Goal: Navigation & Orientation: Find specific page/section

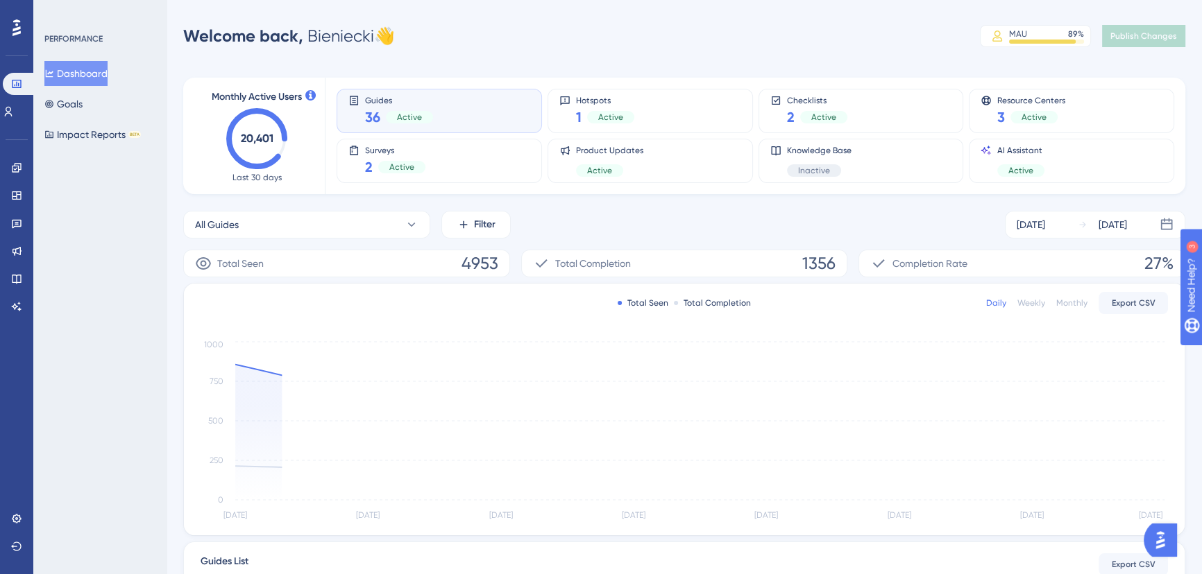
click at [624, 35] on div "Welcome back, Bieniecki 👋 MAU 89 % Click to see add-on and upgrade options Publ…" at bounding box center [684, 36] width 1002 height 28
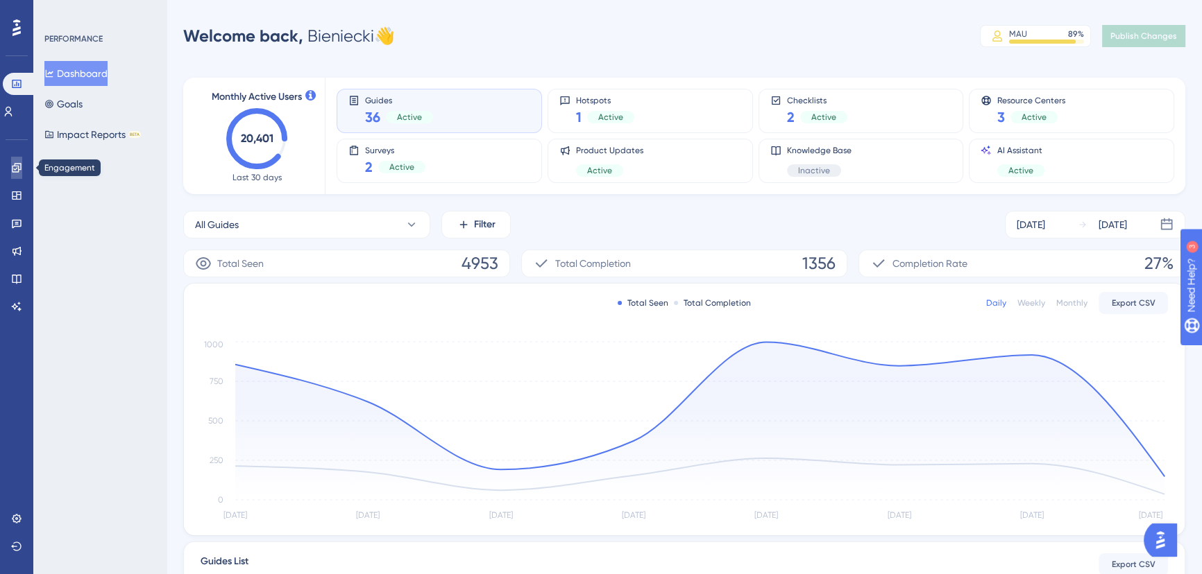
click at [14, 172] on icon at bounding box center [16, 167] width 9 height 9
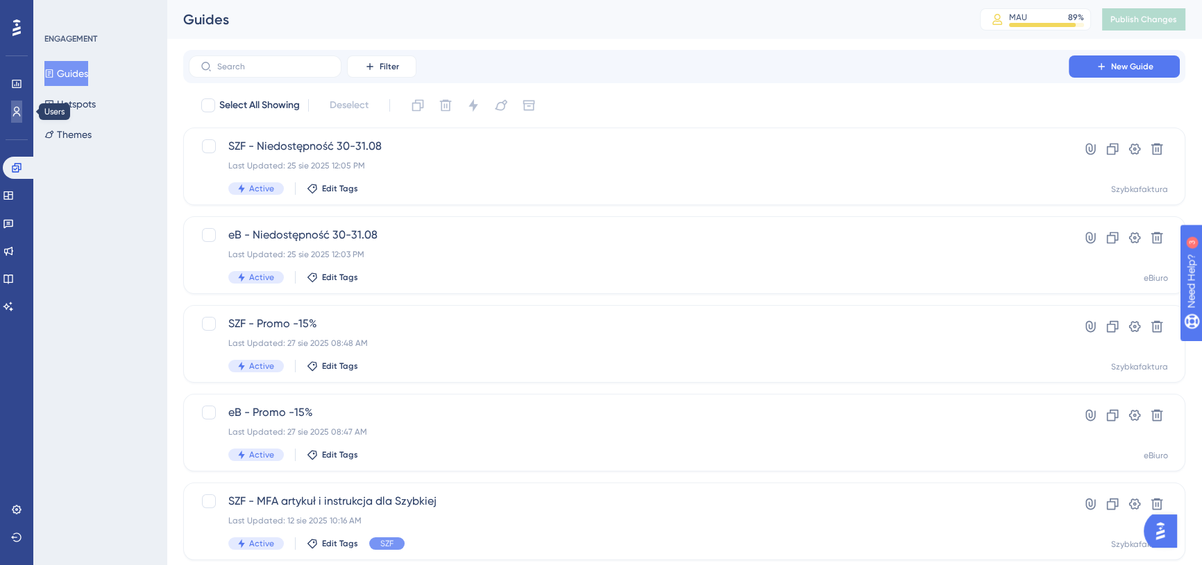
click at [0, 0] on link at bounding box center [0, 0] width 0 height 0
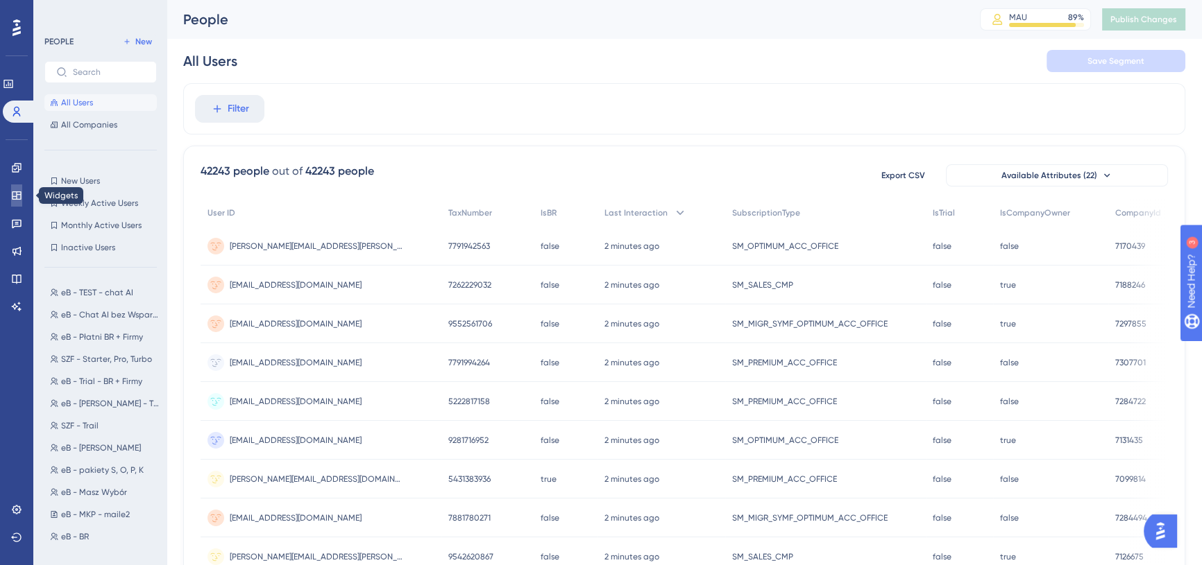
click at [19, 187] on link at bounding box center [16, 196] width 11 height 22
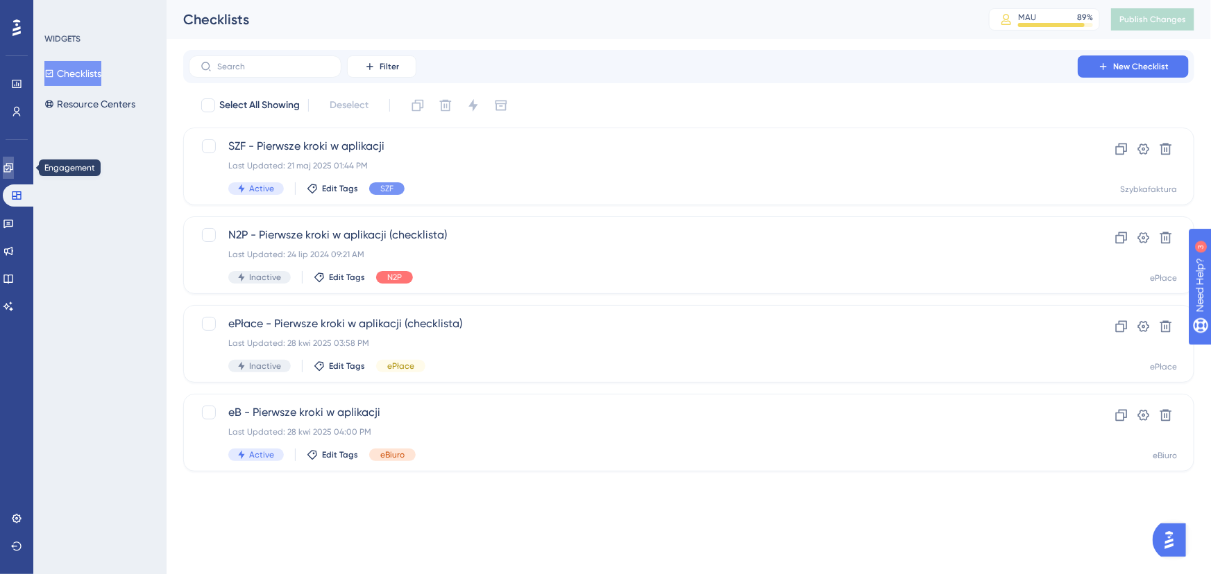
click at [12, 162] on icon at bounding box center [8, 167] width 11 height 11
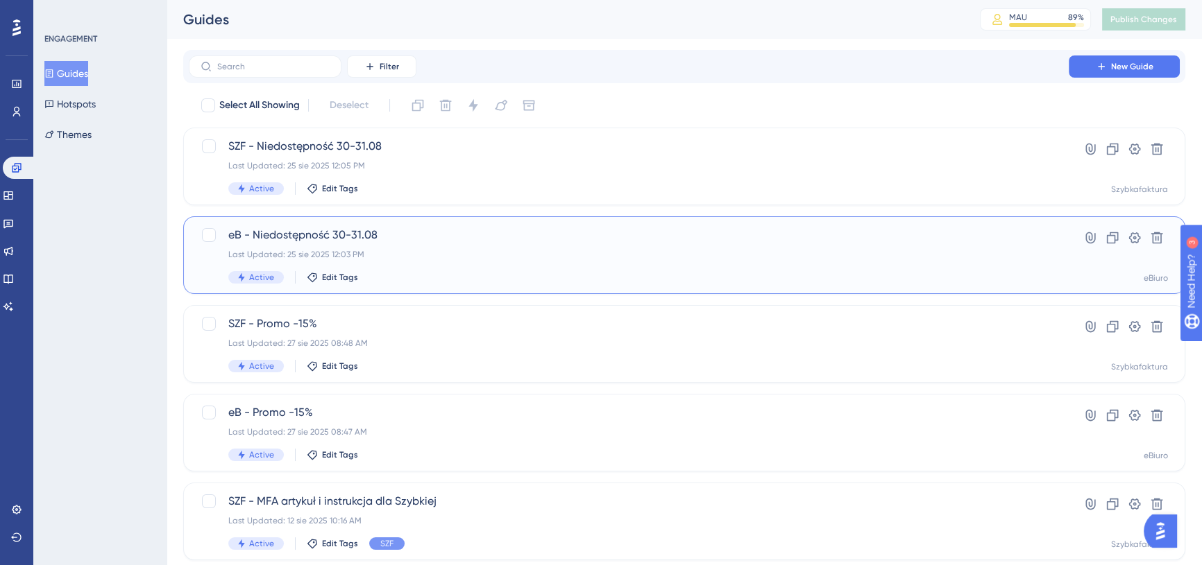
click at [465, 228] on span "eB - Niedostępność 30-31.08" at bounding box center [628, 235] width 801 height 17
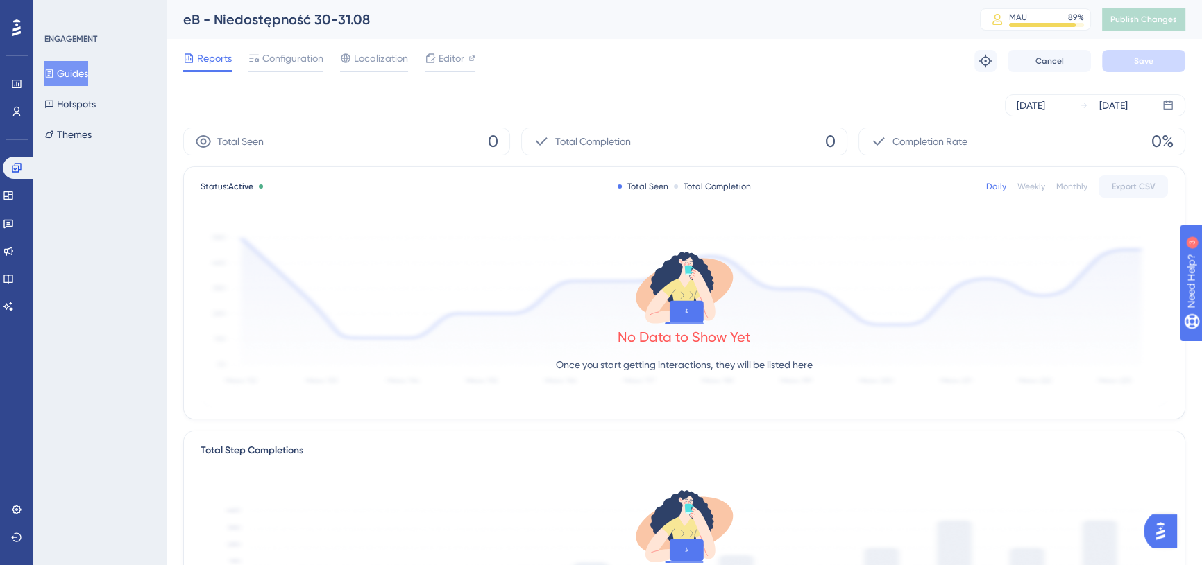
click at [267, 75] on div "Reports Configuration Localization Editor Troubleshoot Cancel Save" at bounding box center [684, 61] width 1002 height 44
click at [284, 60] on span "Configuration" at bounding box center [292, 58] width 61 height 17
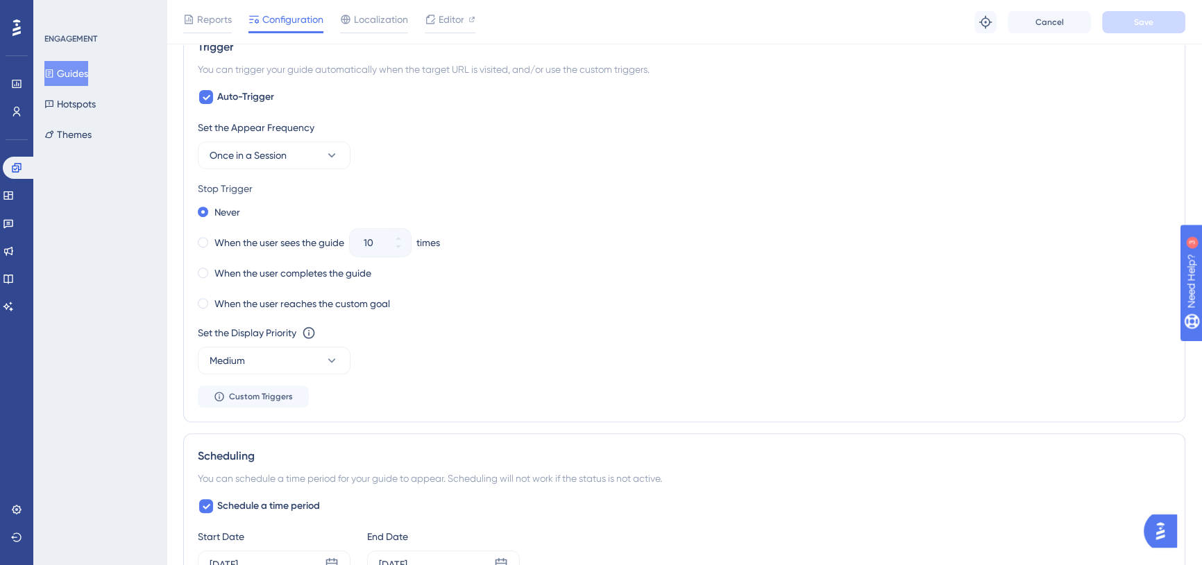
scroll to position [378, 0]
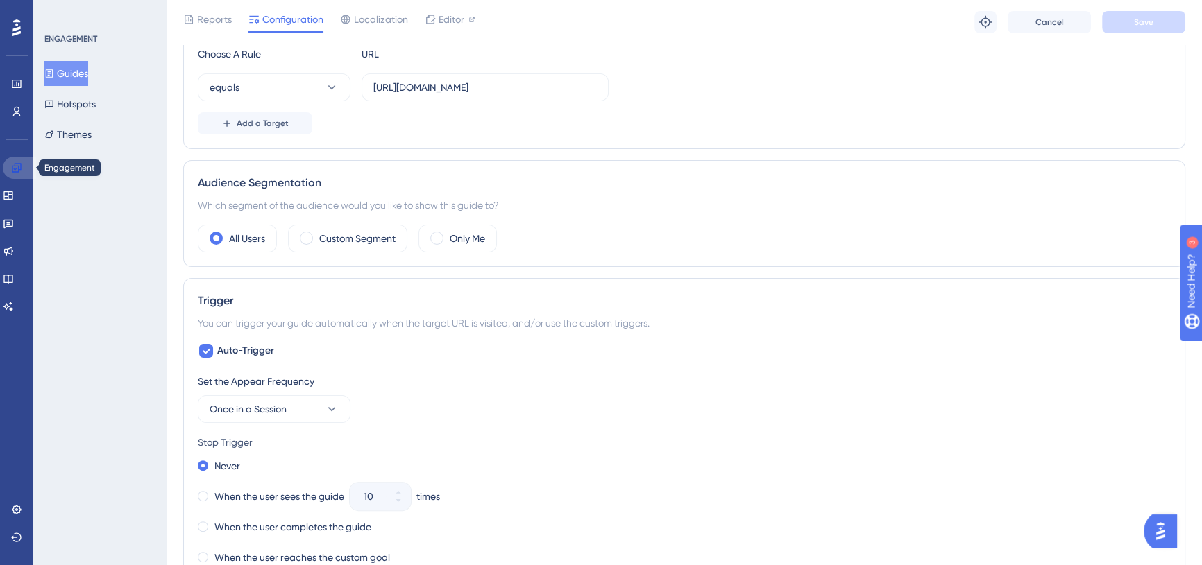
click at [14, 162] on icon at bounding box center [16, 167] width 11 height 11
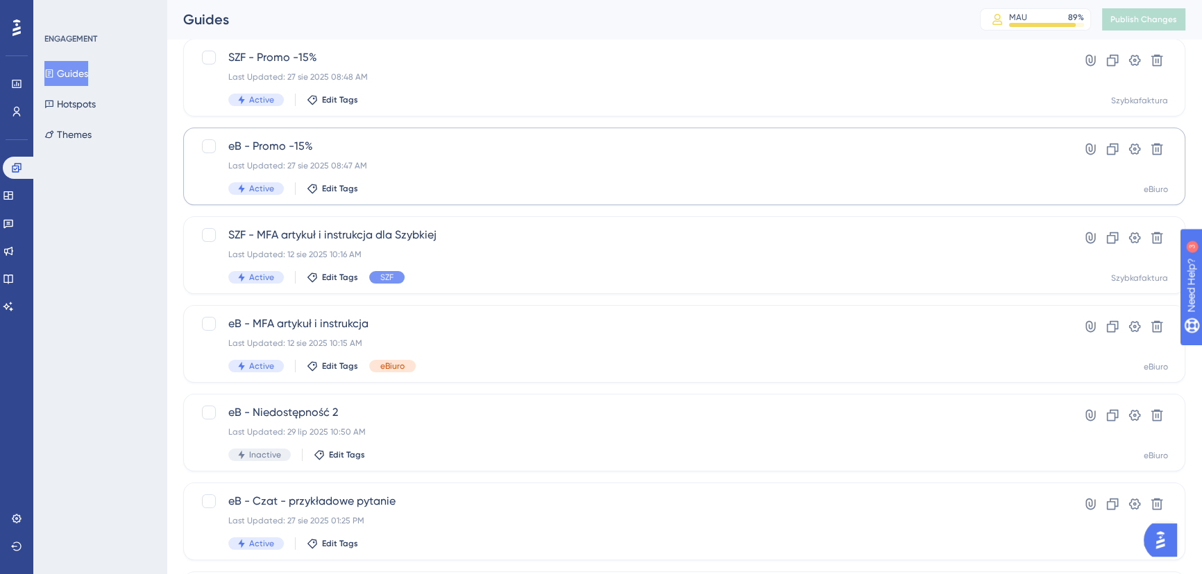
scroll to position [252, 0]
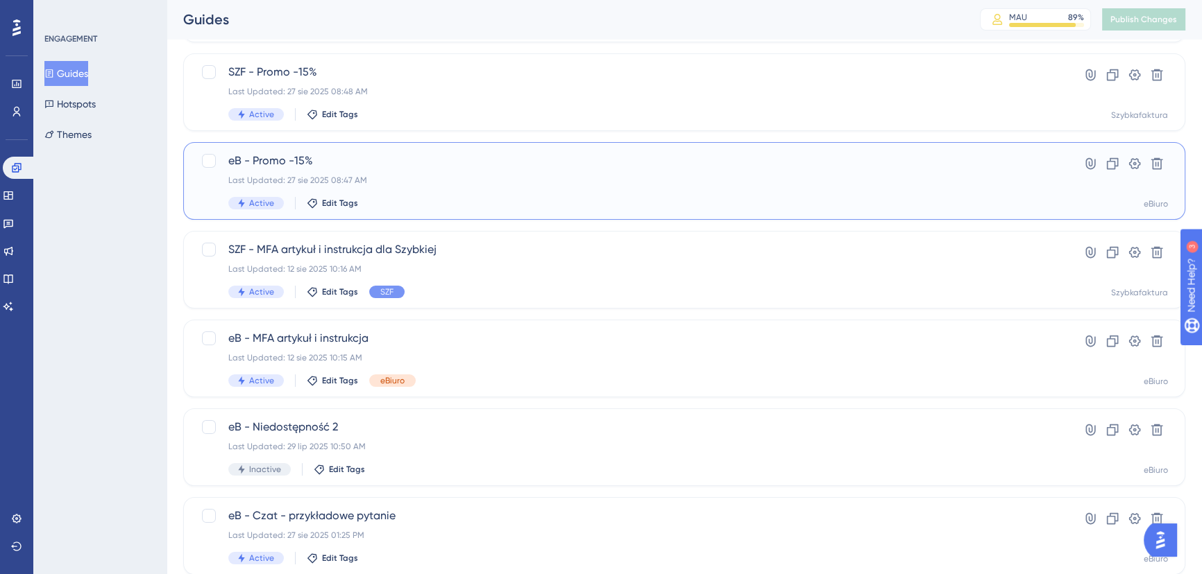
click at [452, 165] on span "eB - Promo -15%" at bounding box center [628, 161] width 801 height 17
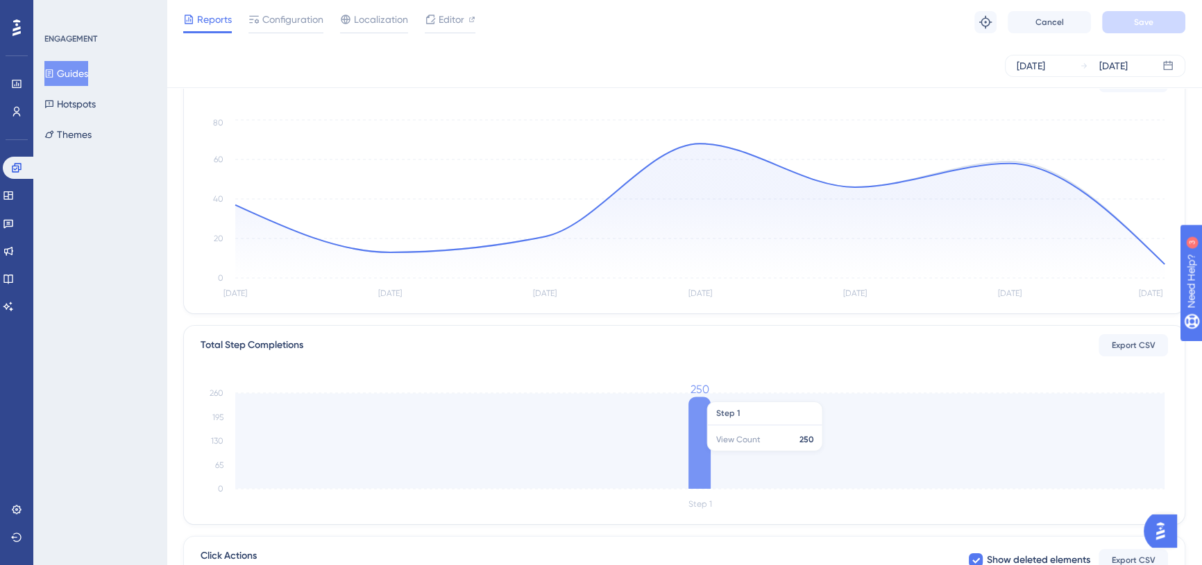
scroll to position [189, 0]
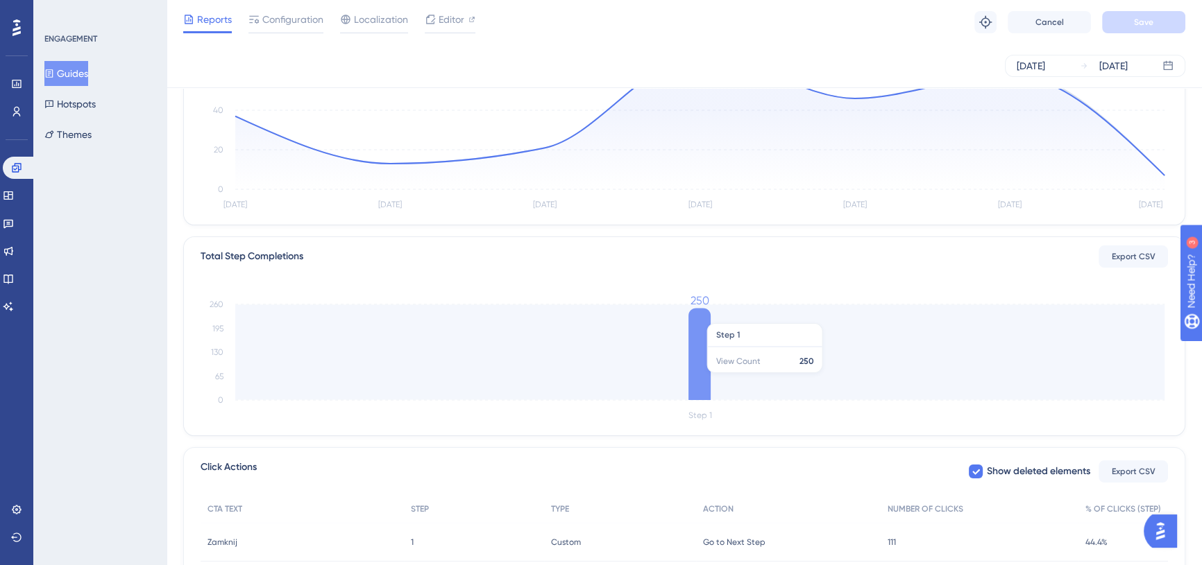
click at [701, 316] on icon at bounding box center [699, 354] width 22 height 92
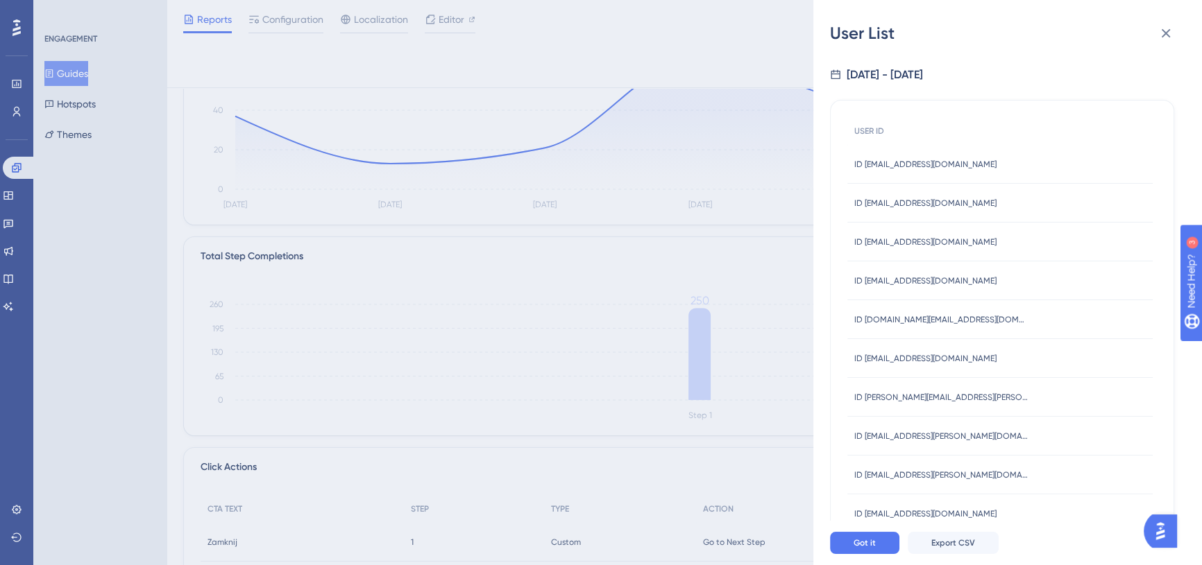
click at [960, 163] on span "ID [EMAIL_ADDRESS][DOMAIN_NAME]" at bounding box center [925, 164] width 142 height 11
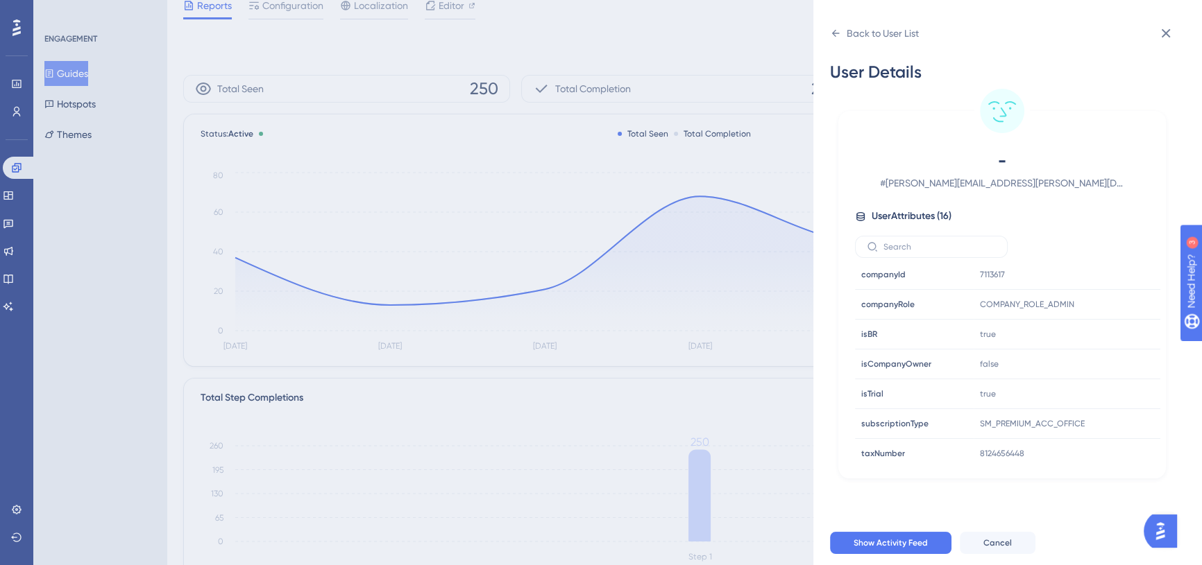
scroll to position [0, 0]
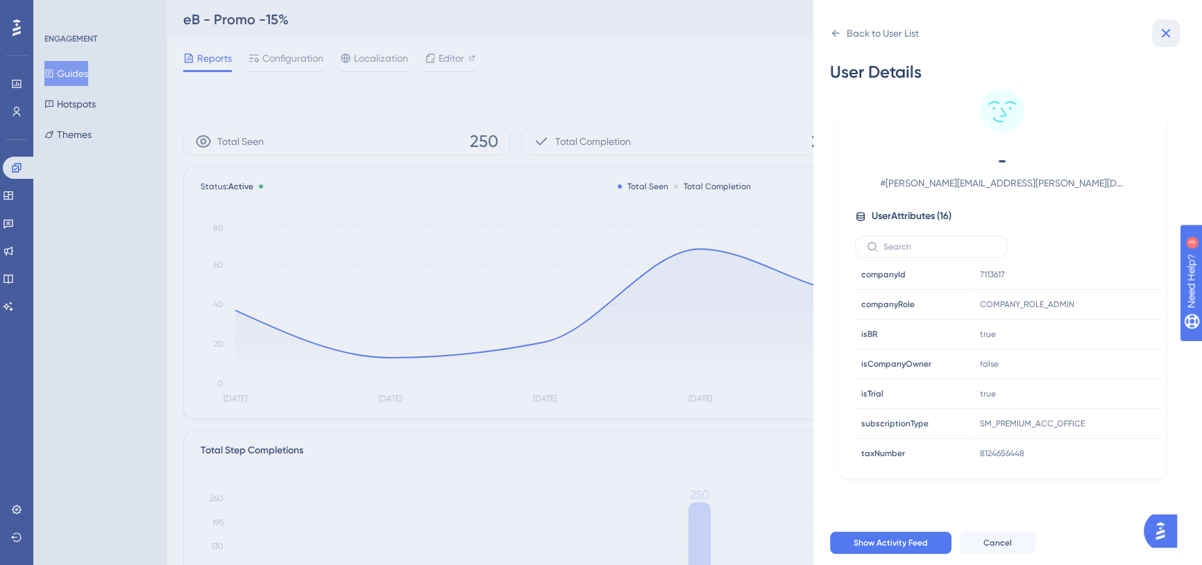
click at [1177, 35] on button at bounding box center [1166, 33] width 28 height 28
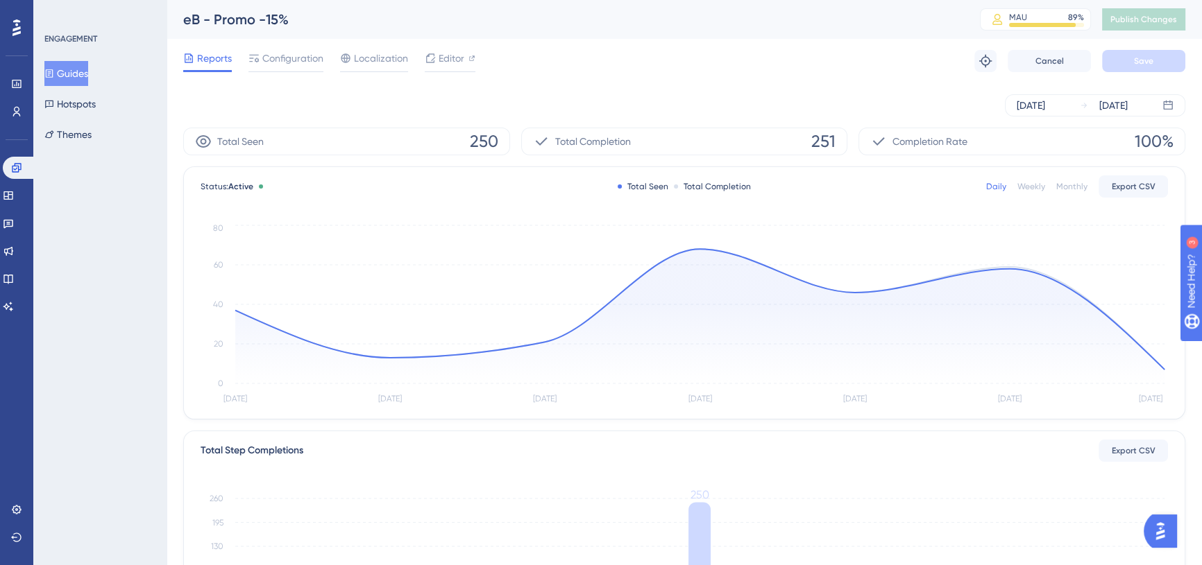
click at [611, 42] on div "Reports Configuration Localization Editor Troubleshoot Cancel Save" at bounding box center [684, 61] width 1002 height 44
click at [602, 51] on div "Reports Configuration Localization Editor Troubleshoot Cancel Save" at bounding box center [684, 61] width 1002 height 44
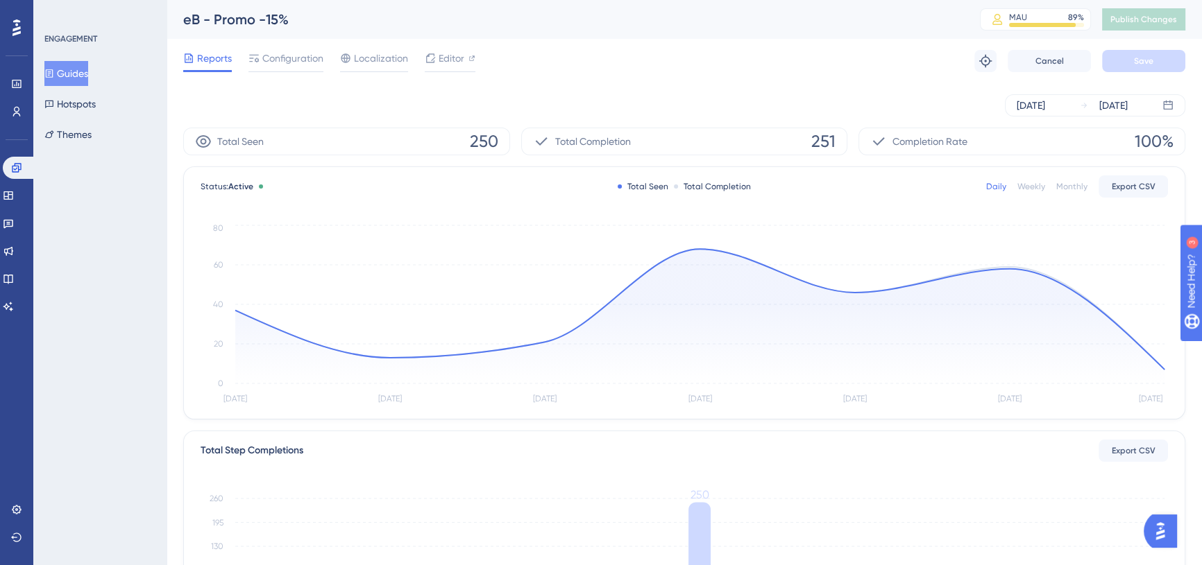
click at [602, 51] on div "Reports Configuration Localization Editor Troubleshoot Cancel Save" at bounding box center [684, 61] width 1002 height 44
click at [0, 0] on icon at bounding box center [0, 0] width 0 height 0
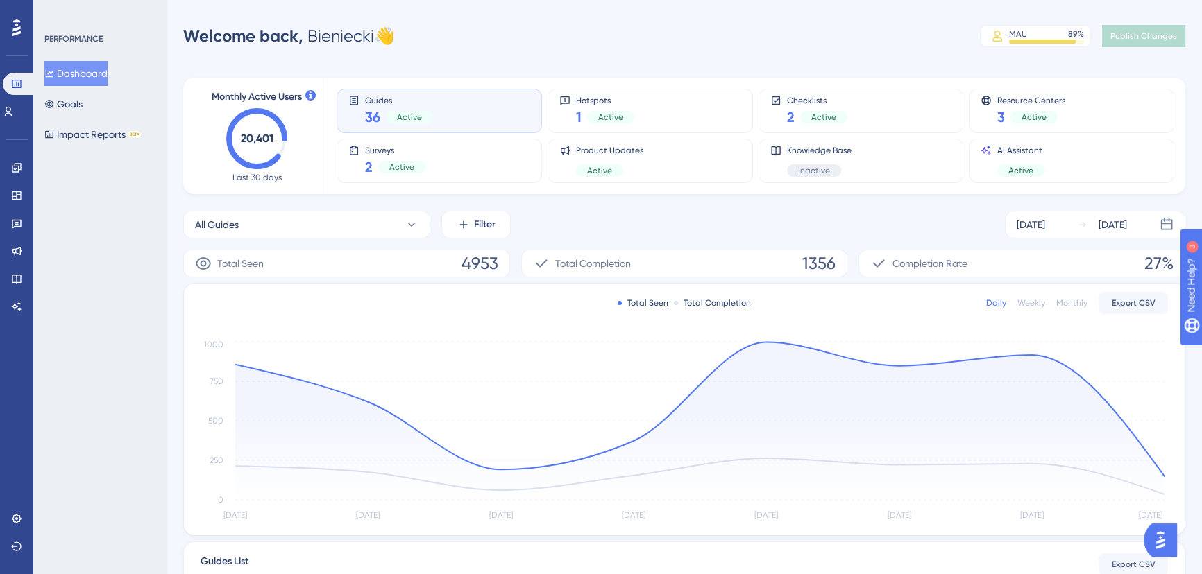
click at [111, 105] on div "Dashboard Goals Impact Reports BETA" at bounding box center [100, 104] width 112 height 86
click at [83, 107] on button "Goals" at bounding box center [63, 104] width 38 height 25
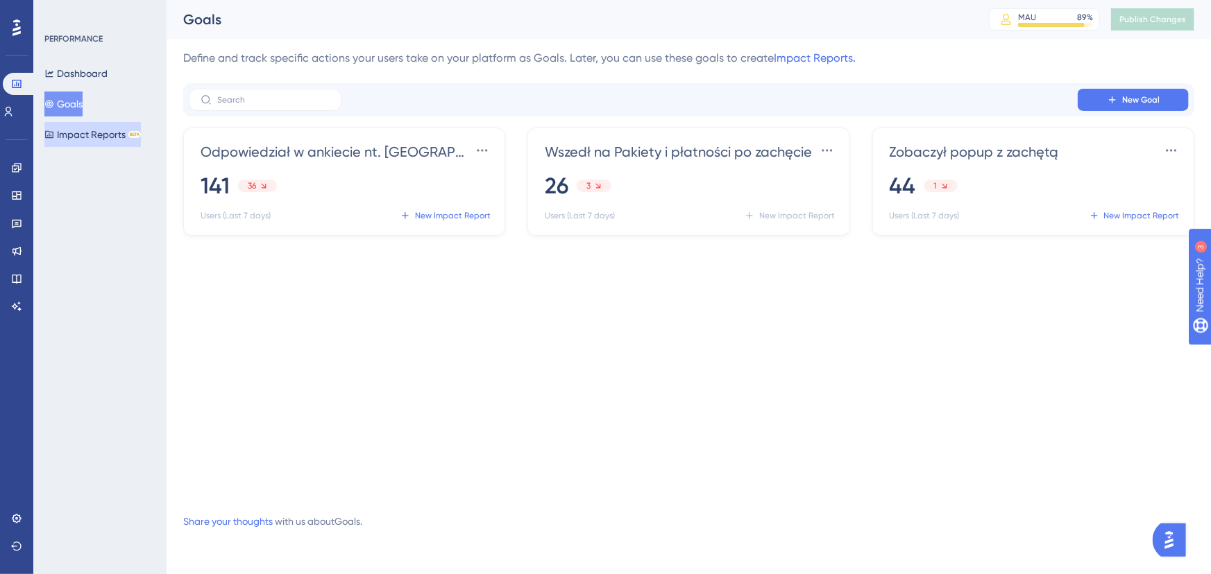
drag, startPoint x: 50, startPoint y: 143, endPoint x: 58, endPoint y: 142, distance: 7.7
click at [50, 143] on button "Impact Reports BETA" at bounding box center [92, 134] width 96 height 25
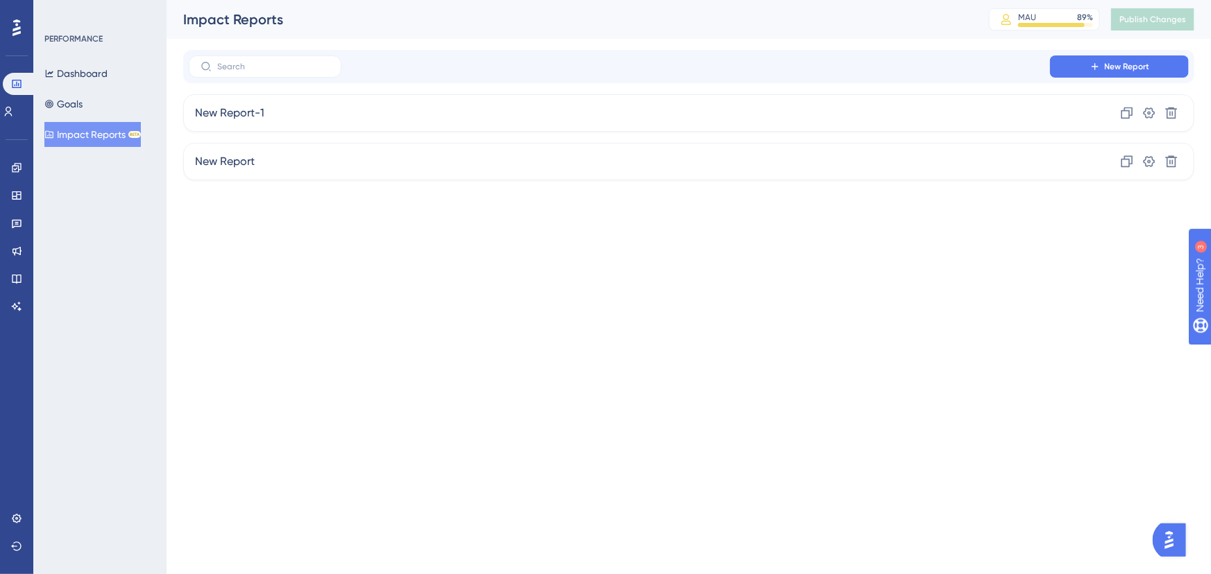
click at [111, 101] on div "Dashboard Goals Impact Reports BETA" at bounding box center [100, 104] width 112 height 86
click at [64, 101] on button "Goals" at bounding box center [63, 104] width 38 height 25
